Goal: Task Accomplishment & Management: Manage account settings

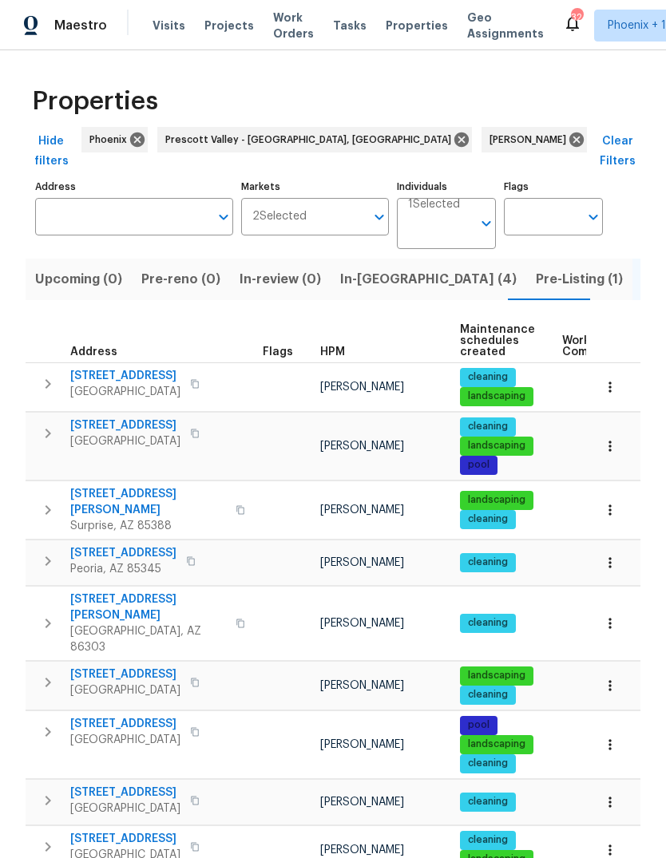
click at [363, 268] on span "In-[GEOGRAPHIC_DATA] (4)" at bounding box center [428, 279] width 176 height 22
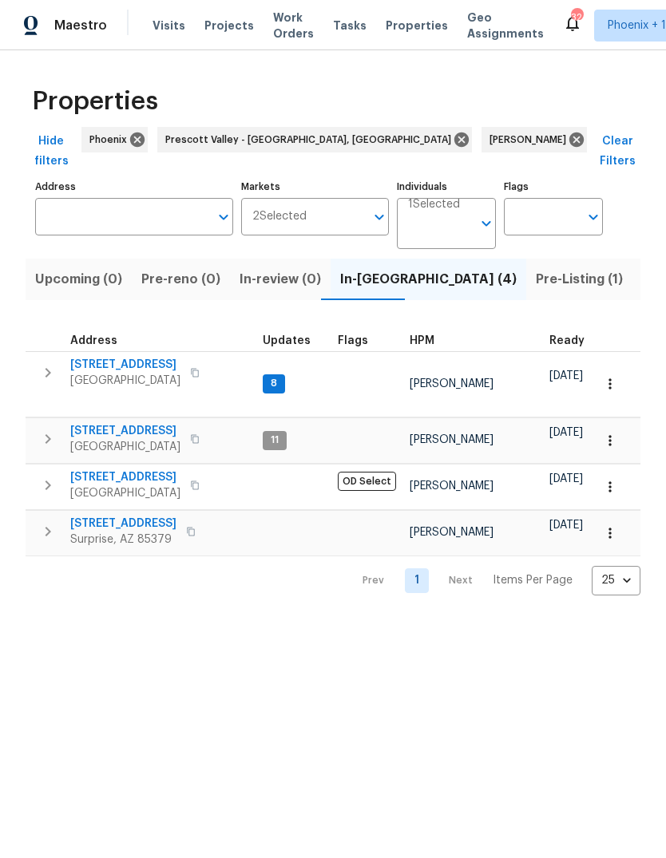
click at [45, 363] on icon "button" at bounding box center [47, 372] width 19 height 19
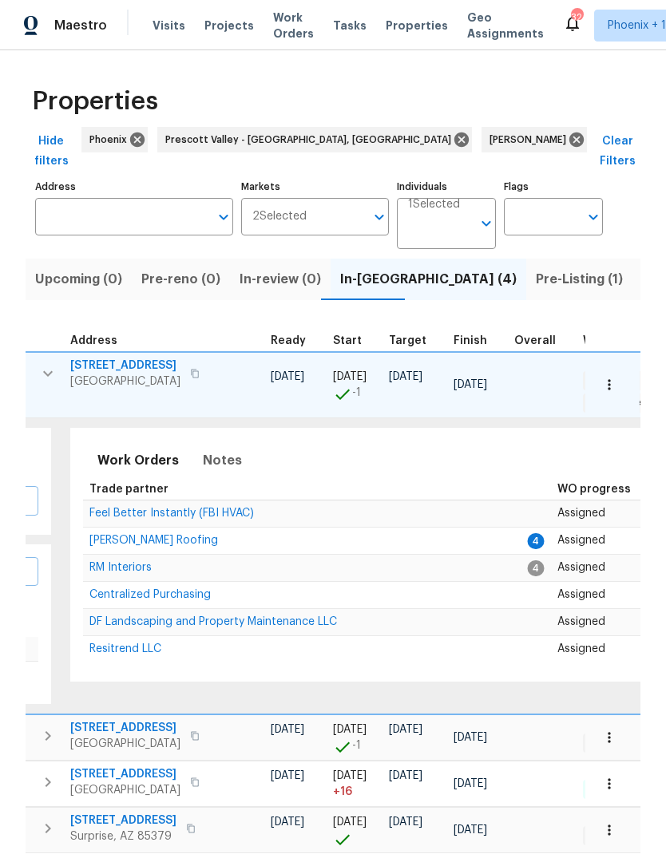
scroll to position [0, 279]
click at [132, 535] on span "[PERSON_NAME] Roofing" at bounding box center [155, 540] width 129 height 11
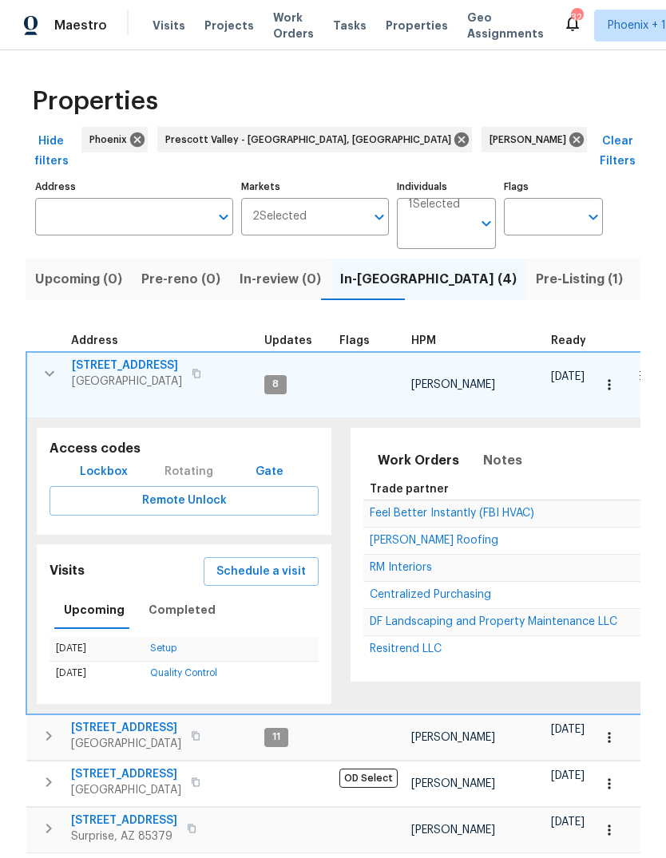
scroll to position [0, 0]
click at [45, 370] on icon "button" at bounding box center [50, 373] width 10 height 6
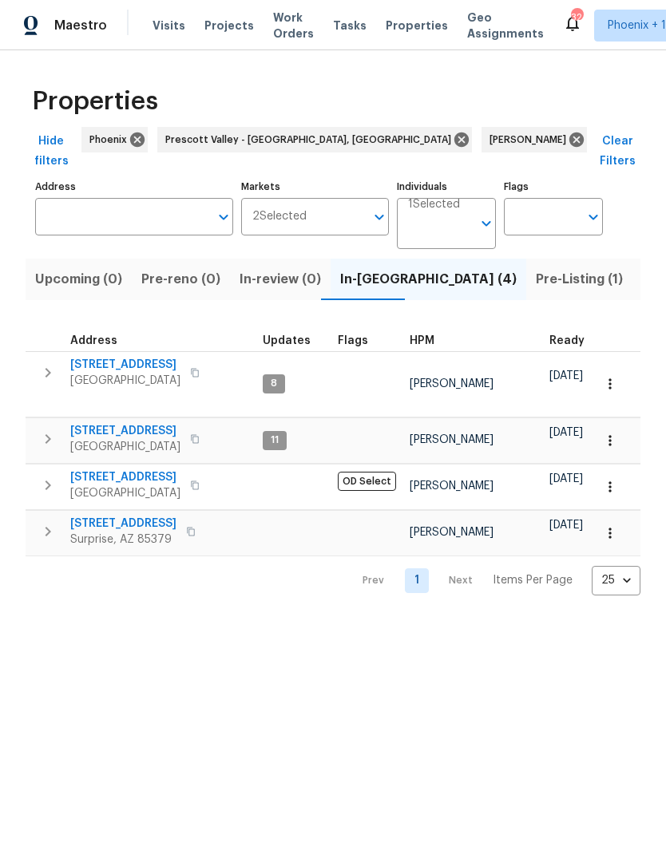
click at [58, 357] on button "button" at bounding box center [48, 373] width 32 height 32
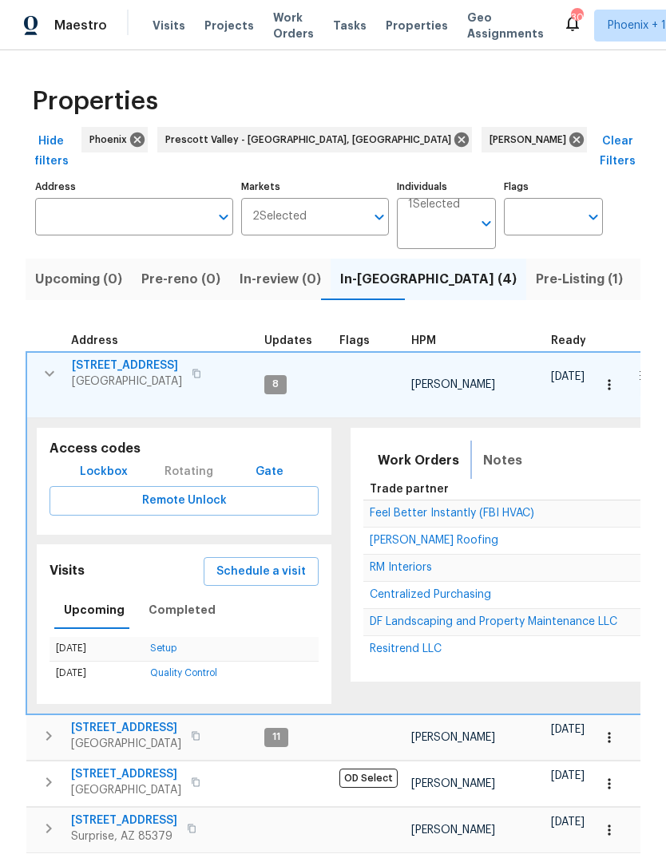
click at [501, 450] on span "Notes" at bounding box center [502, 461] width 39 height 22
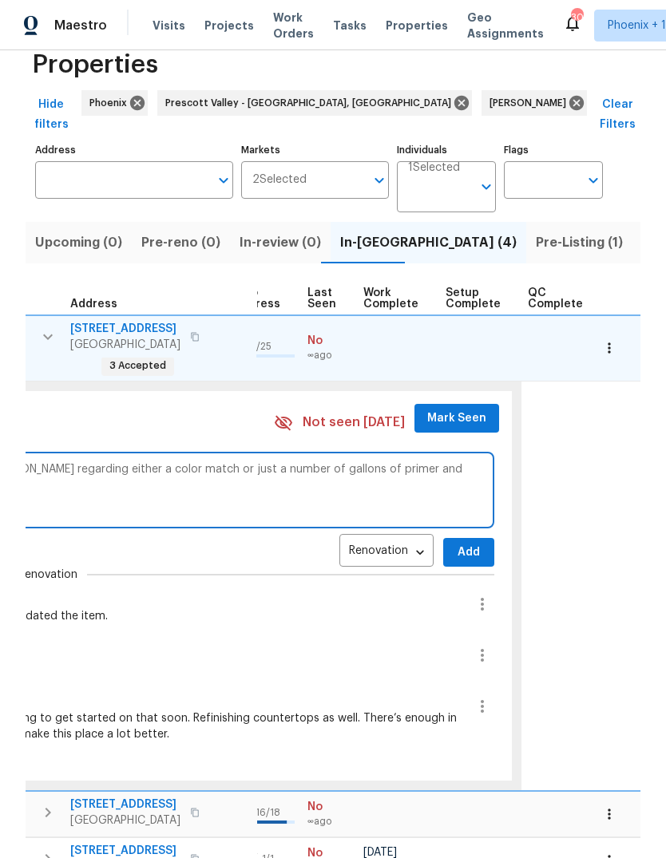
scroll to position [40, 0]
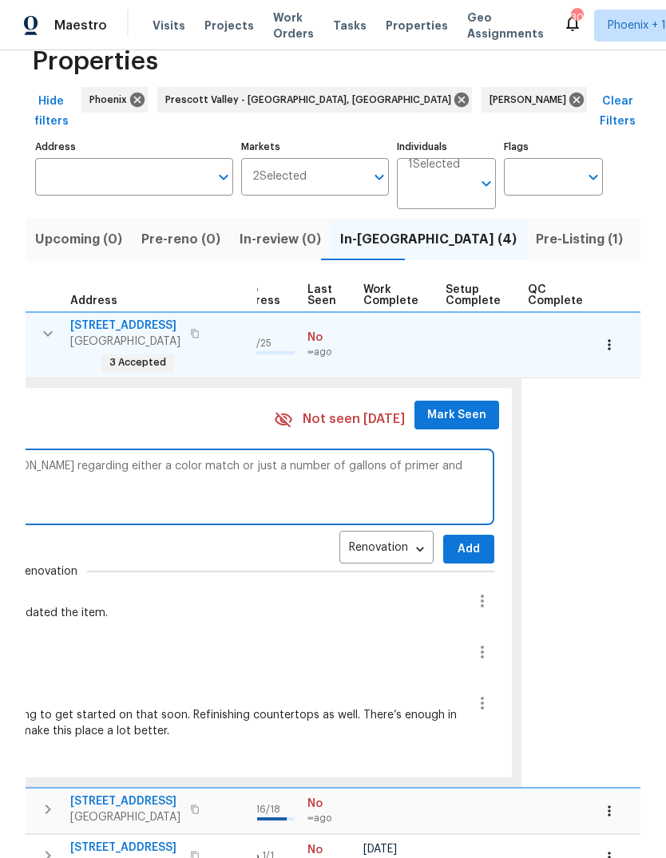
type textarea "We need to get the exterior paint ordered, but I’m waiting to hear from [PERSON…"
click at [456, 540] on span "Add" at bounding box center [469, 550] width 26 height 20
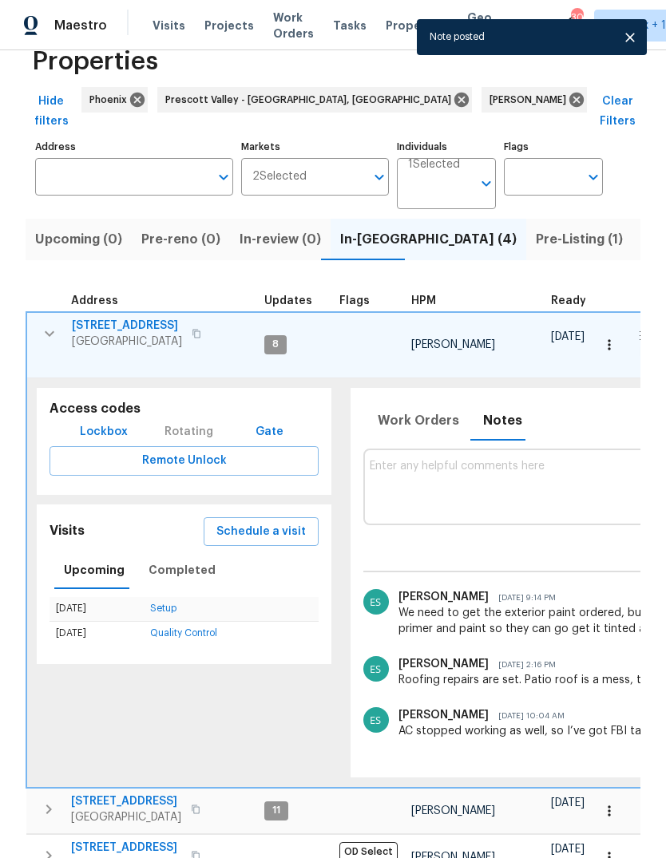
scroll to position [0, 0]
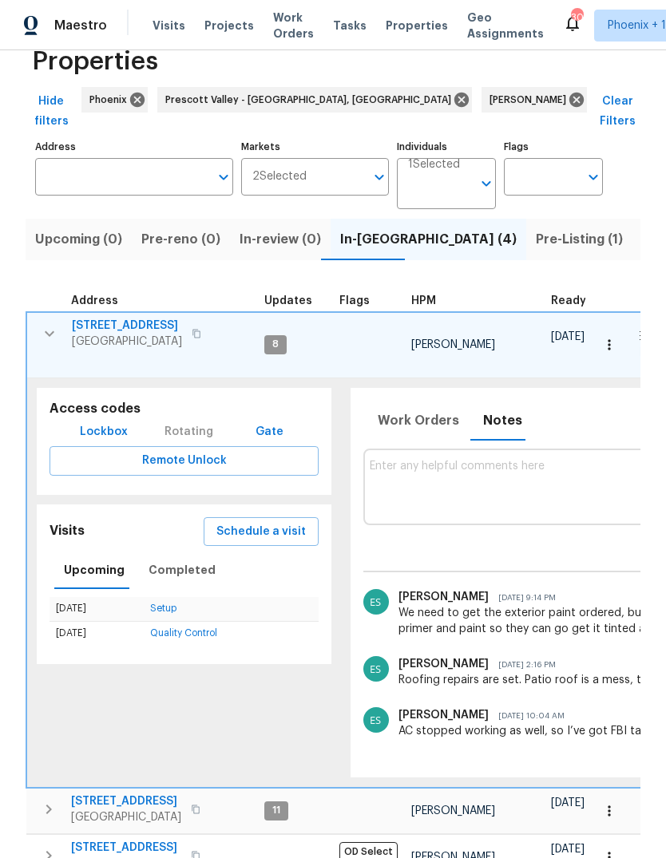
click at [53, 324] on icon "button" at bounding box center [49, 333] width 19 height 19
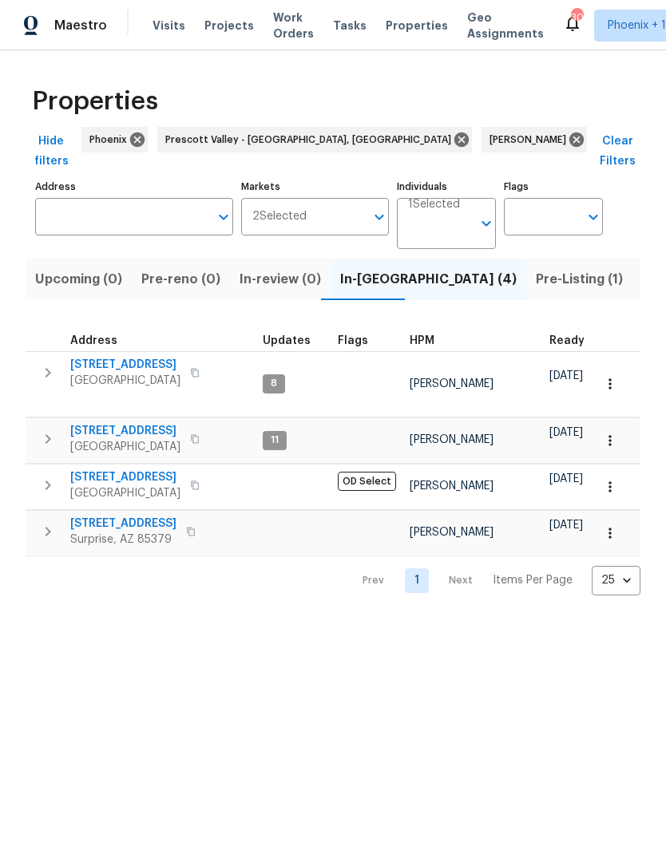
click at [536, 268] on span "Pre-Listing (1)" at bounding box center [579, 279] width 87 height 22
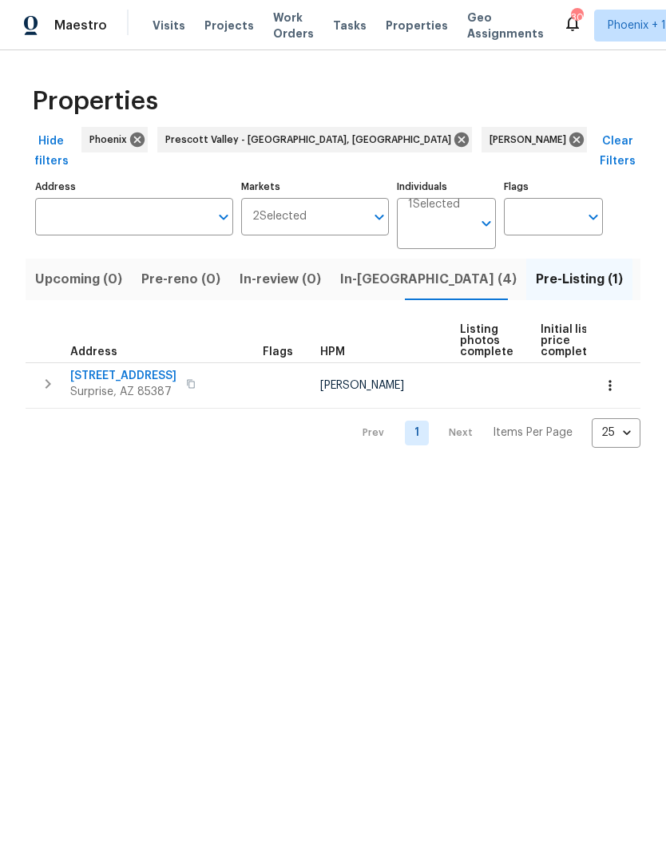
click at [131, 368] on span "[STREET_ADDRESS]" at bounding box center [123, 376] width 106 height 16
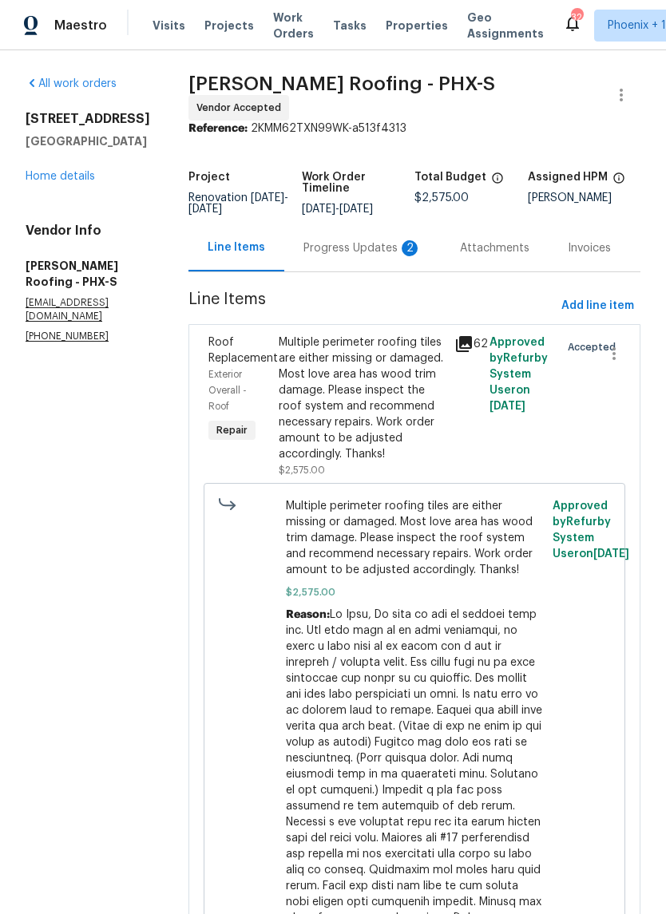
click at [362, 245] on div "Progress Updates 2" at bounding box center [362, 248] width 118 height 16
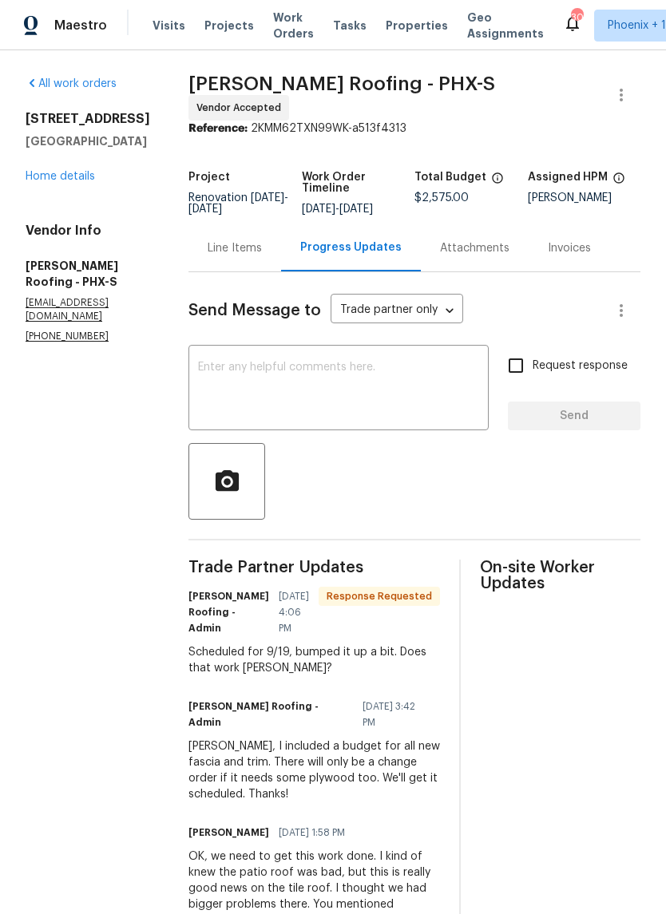
click at [335, 367] on textarea at bounding box center [338, 390] width 281 height 56
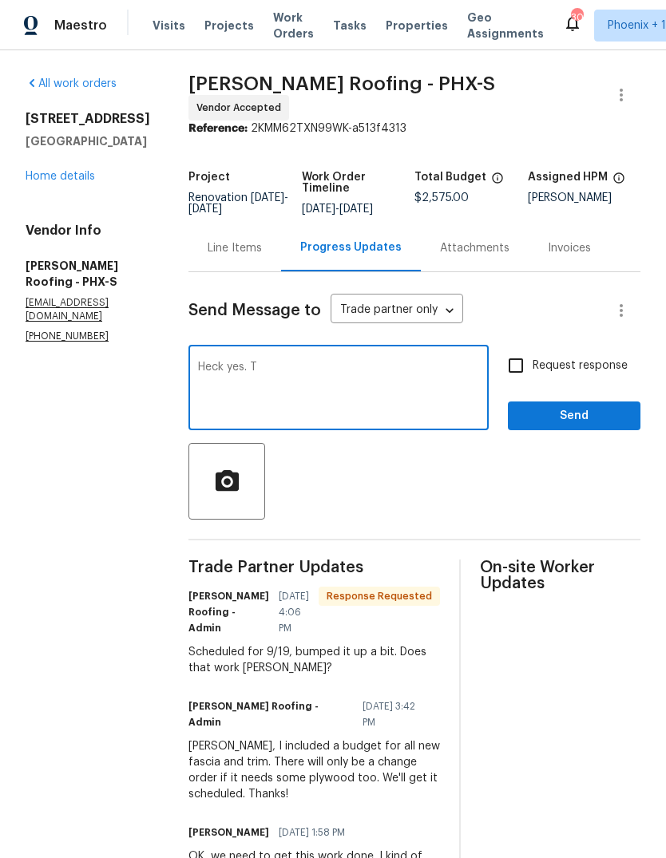
type textarea "Heck yes. Th"
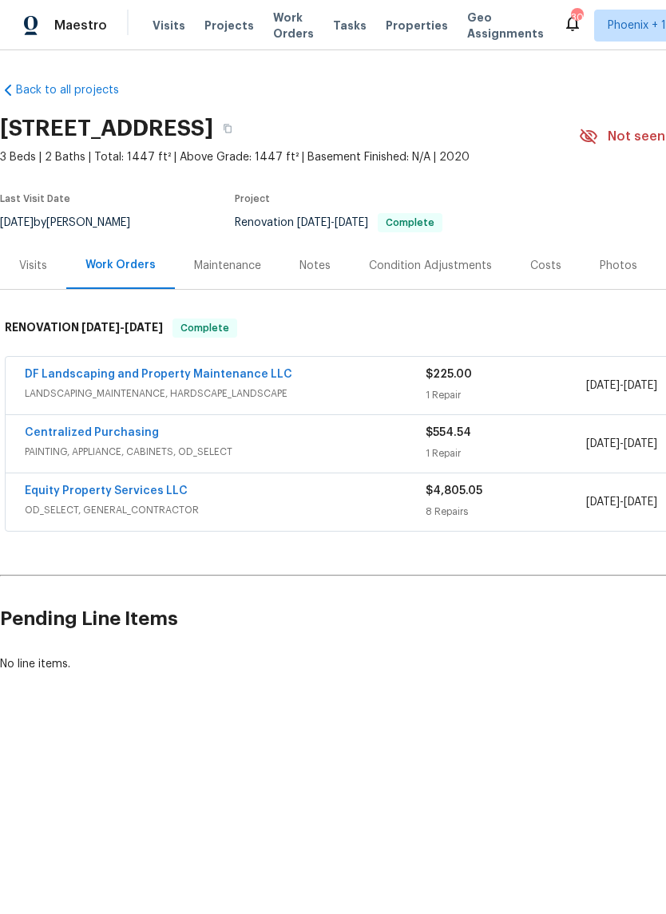
click at [616, 267] on div "Photos" at bounding box center [619, 266] width 38 height 16
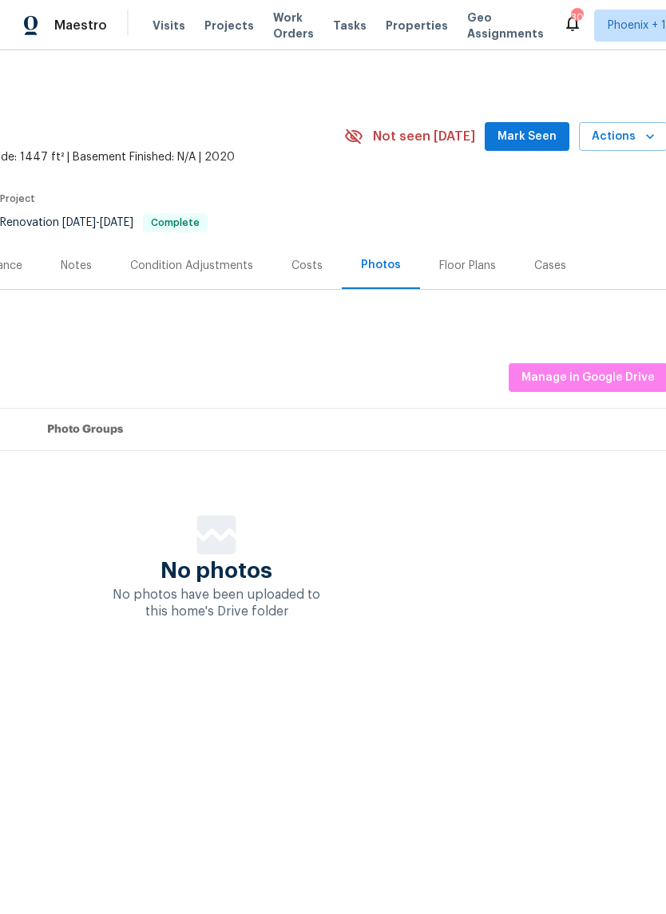
scroll to position [0, 233]
click at [591, 371] on span "Manage in Google Drive" at bounding box center [589, 378] width 133 height 20
